Goal: Task Accomplishment & Management: Use online tool/utility

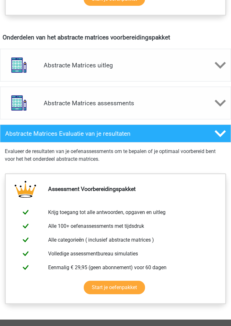
scroll to position [365, 0]
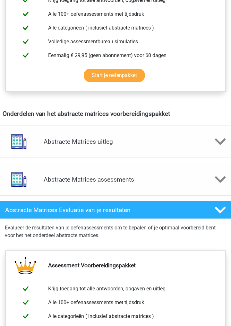
click at [52, 189] on div "Abstracte Matrices assessments" at bounding box center [115, 179] width 231 height 33
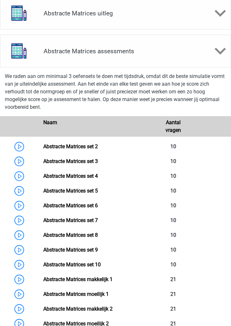
scroll to position [435, 0]
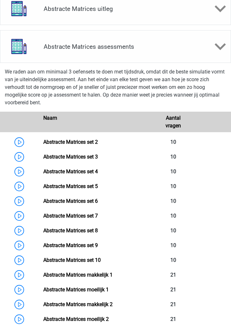
click at [43, 141] on link "Abstracte Matrices set 2" at bounding box center [70, 142] width 55 height 6
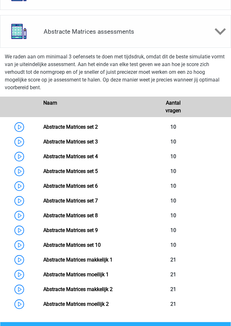
scroll to position [466, 0]
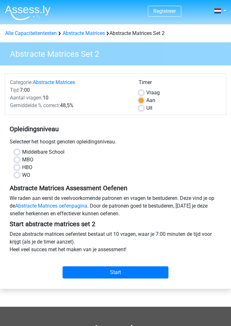
click at [22, 166] on label "HBO" at bounding box center [27, 168] width 10 height 8
click at [15, 166] on input "HBO" at bounding box center [16, 167] width 5 height 6
radio input "true"
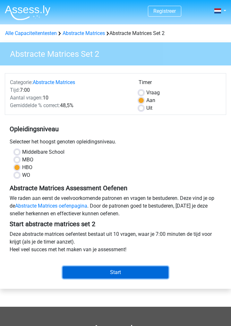
click at [67, 277] on input "Start" at bounding box center [116, 273] width 106 height 12
